Goal: Task Accomplishment & Management: Manage account settings

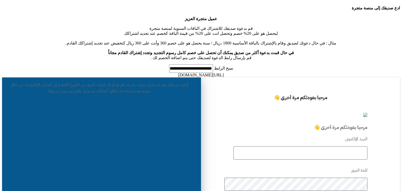
click at [324, 146] on input "text" at bounding box center [301, 152] width 134 height 13
type input "****"
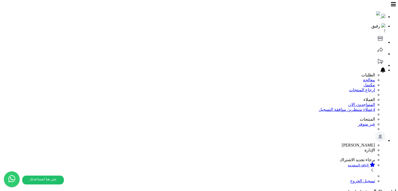
click at [72, 23] on div "رفيق" at bounding box center [194, 25] width 384 height 5
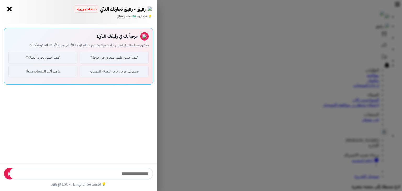
click at [9, 12] on button "×" at bounding box center [9, 9] width 8 height 8
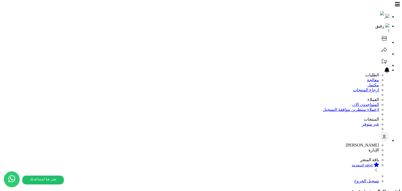
select select
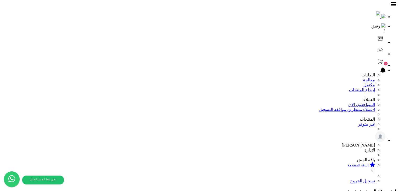
click at [375, 56] on icon at bounding box center [380, 61] width 10 height 10
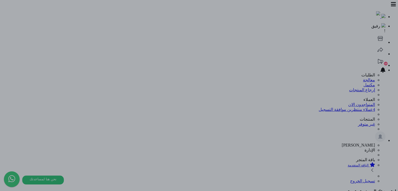
click at [182, 30] on div at bounding box center [199, 95] width 398 height 191
